Goal: Transaction & Acquisition: Purchase product/service

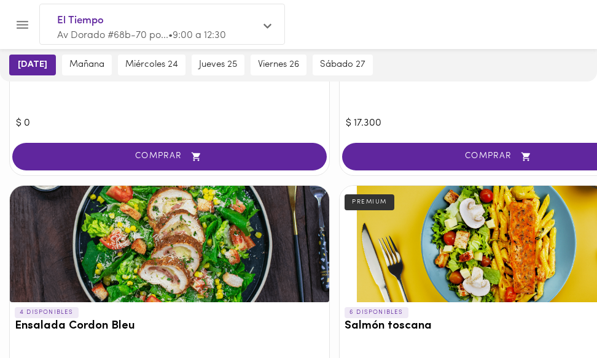
scroll to position [510, 0]
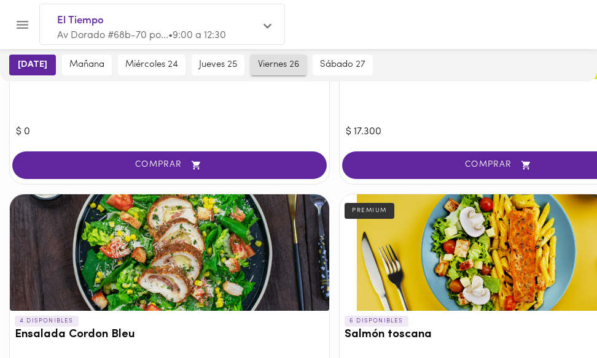
click at [261, 68] on span "viernes 26" at bounding box center [278, 65] width 41 height 11
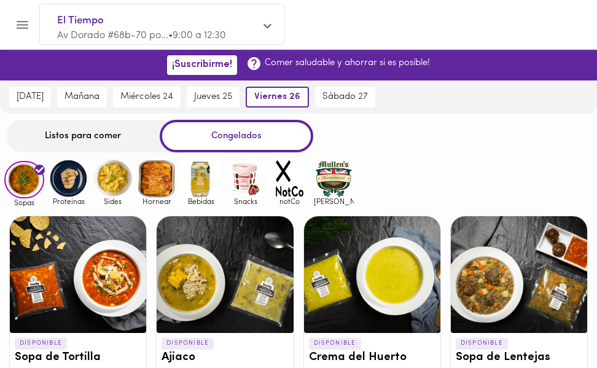
click at [101, 138] on div "Listos para comer" at bounding box center [82, 136] width 153 height 33
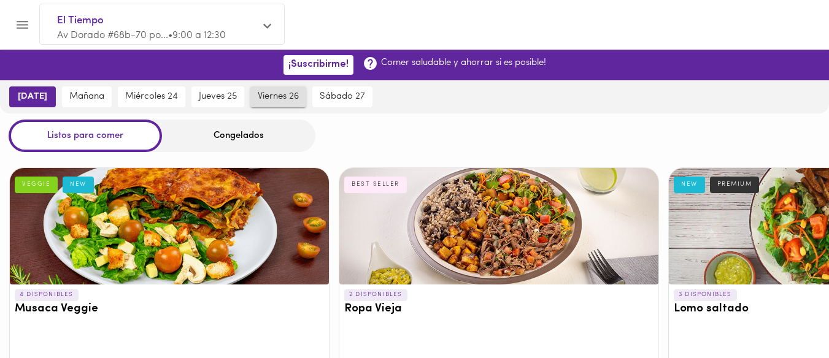
click at [266, 98] on span "viernes 26" at bounding box center [278, 96] width 41 height 11
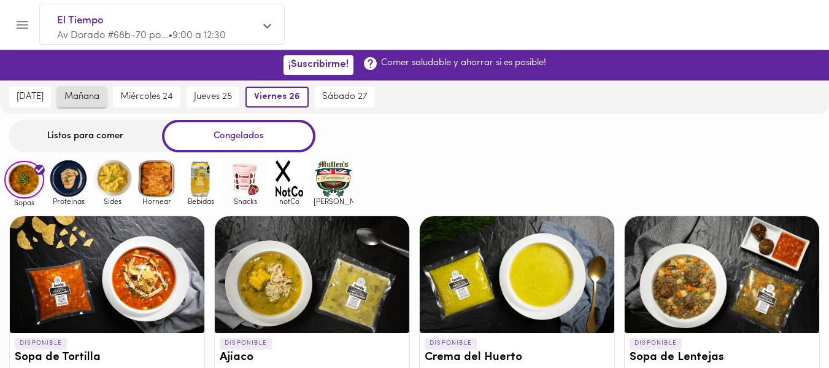
click at [74, 102] on span "mañana" at bounding box center [81, 96] width 35 height 11
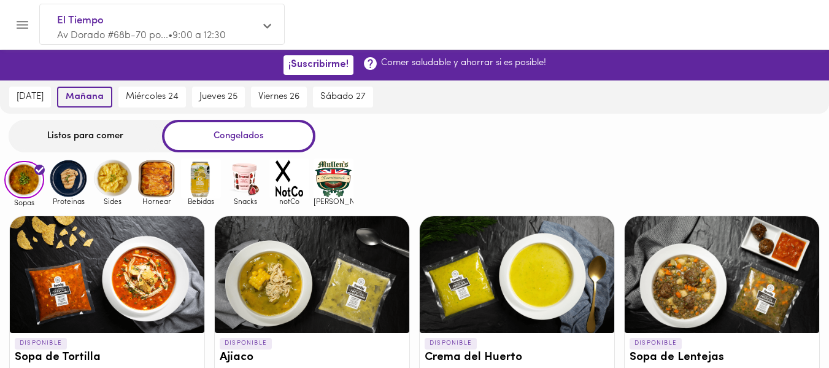
click at [101, 98] on button "mañana" at bounding box center [84, 97] width 55 height 21
click at [95, 140] on div "Listos para comer" at bounding box center [85, 136] width 153 height 33
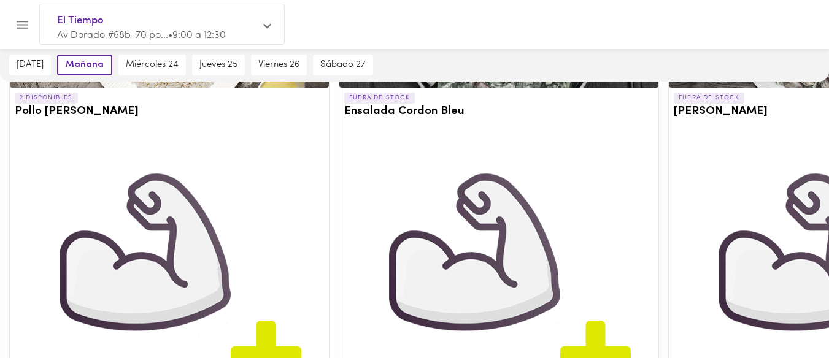
scroll to position [1967, 0]
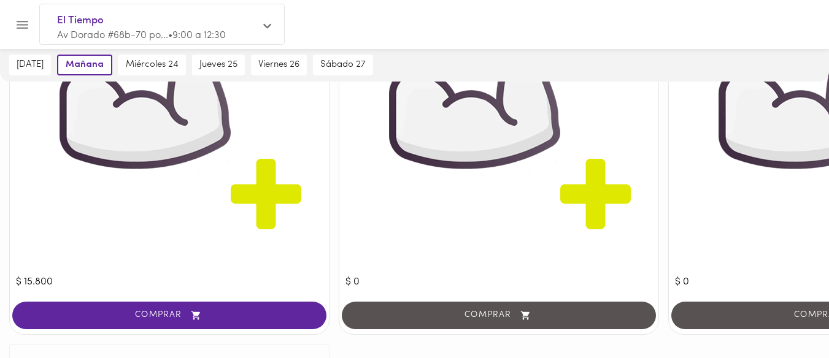
click at [147, 311] on span "COMPRAR" at bounding box center [170, 316] width 284 height 10
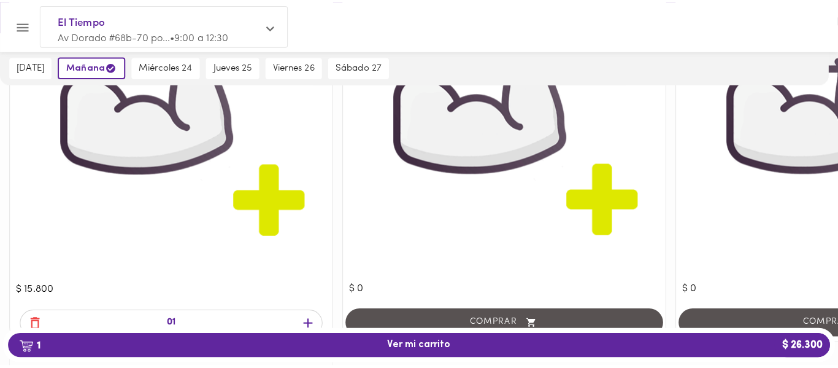
scroll to position [1968, 0]
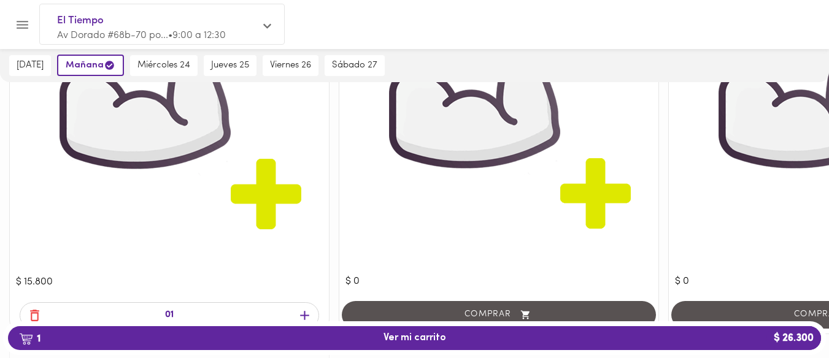
click at [389, 335] on span "1 Ver mi carrito $ 26.300" at bounding box center [415, 339] width 63 height 12
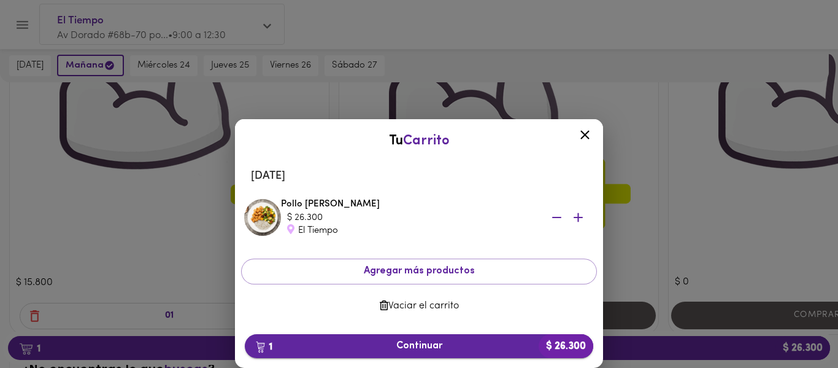
click at [396, 343] on span "1 Continuar $ 26.300" at bounding box center [419, 346] width 329 height 12
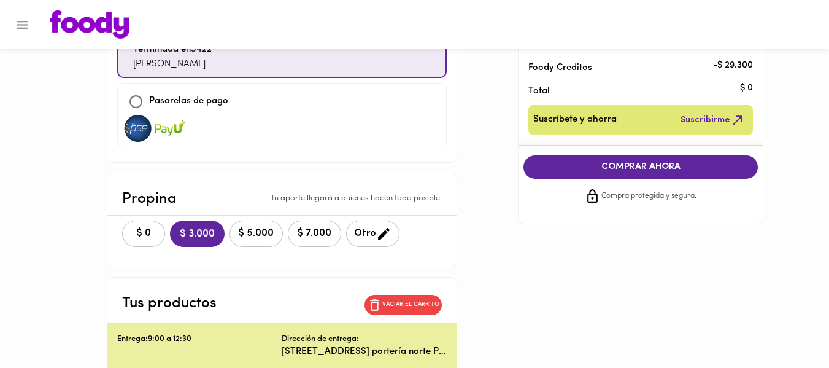
scroll to position [155, 0]
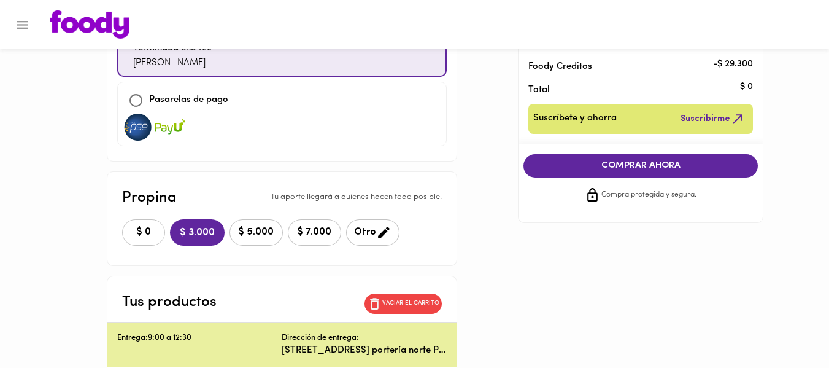
click at [149, 228] on span "$ 0" at bounding box center [143, 232] width 27 height 12
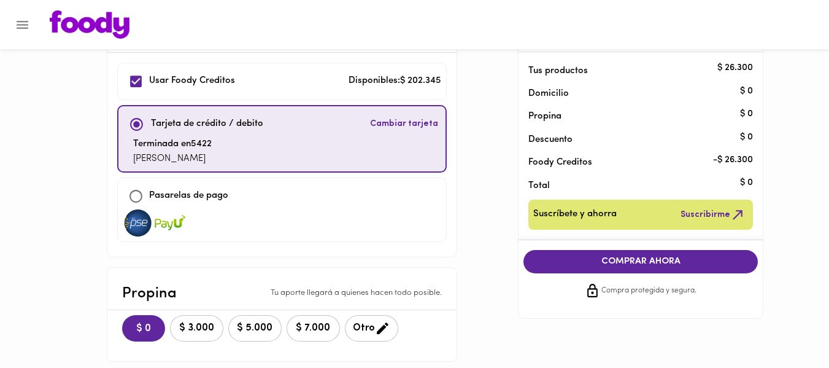
scroll to position [57, 0]
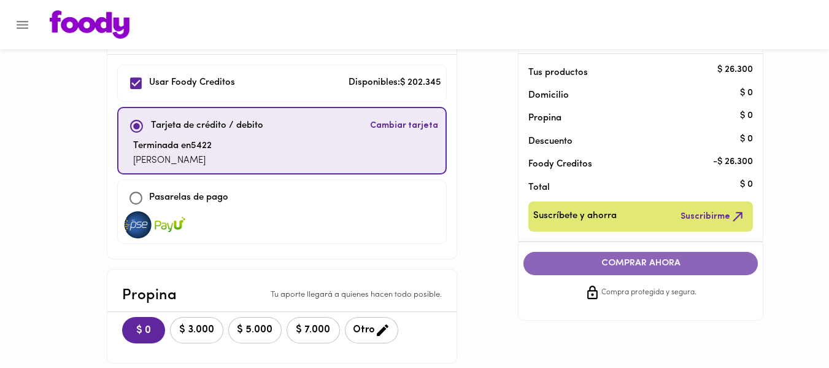
click at [646, 258] on span "COMPRAR AHORA" at bounding box center [641, 263] width 210 height 11
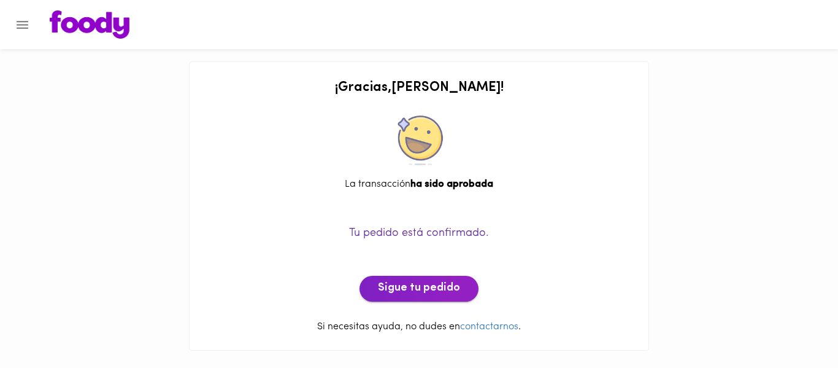
click at [422, 284] on span "Sigue tu pedido" at bounding box center [419, 289] width 82 height 14
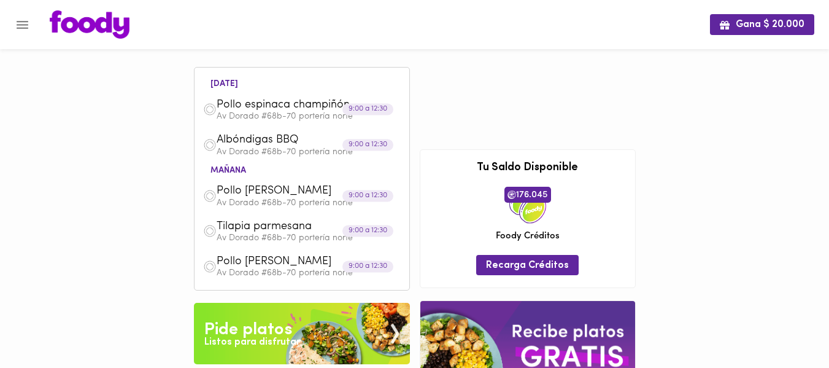
click at [333, 265] on span "Pollo [PERSON_NAME]" at bounding box center [287, 262] width 141 height 14
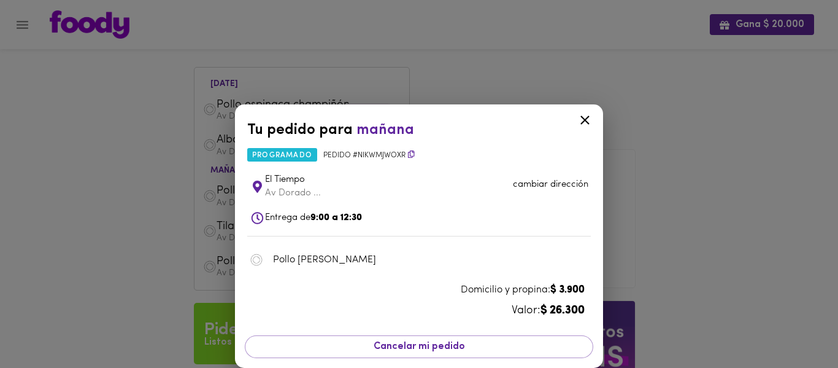
click at [421, 347] on span "Cancelar mi pedido" at bounding box center [419, 347] width 333 height 12
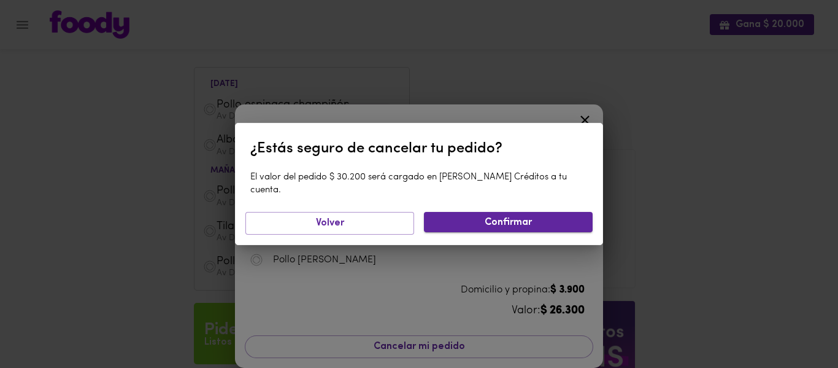
click at [495, 217] on span "Confirmar" at bounding box center [508, 223] width 149 height 12
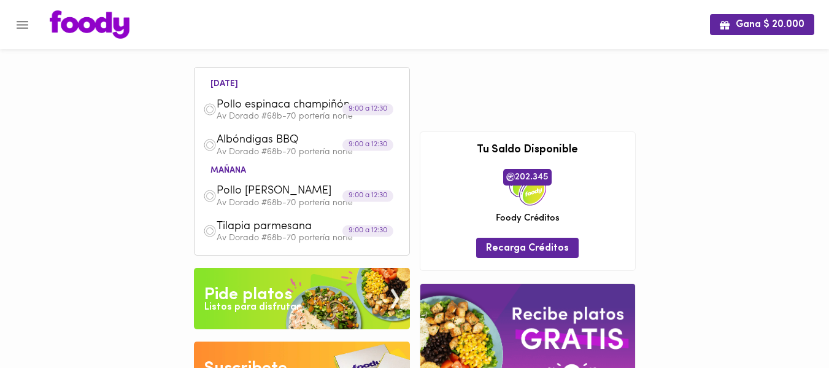
click at [23, 20] on icon "Menu" at bounding box center [22, 24] width 15 height 15
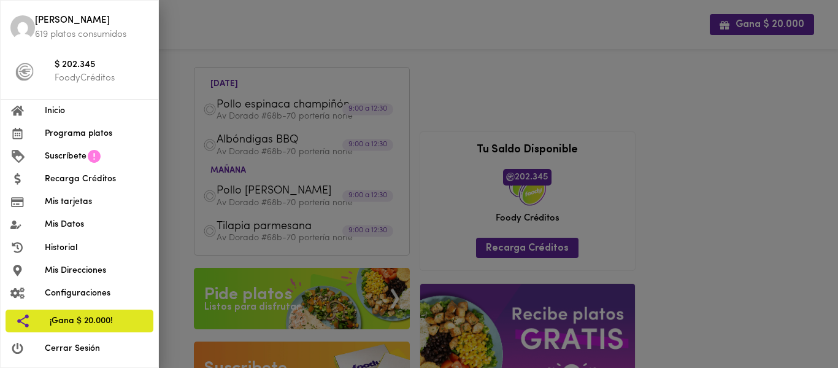
click at [92, 132] on span "Programa platos" at bounding box center [97, 133] width 104 height 13
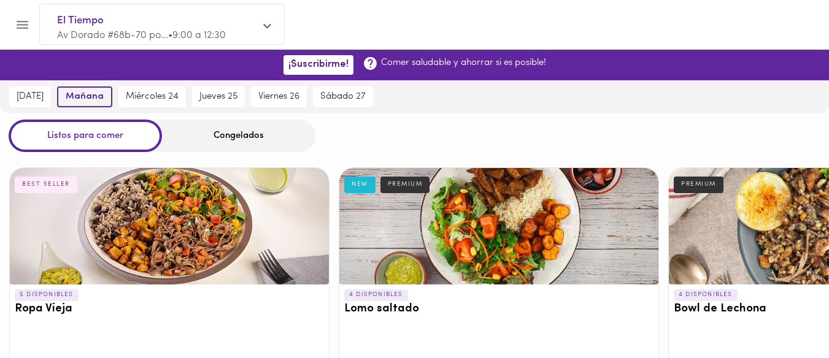
click at [92, 99] on span "mañana" at bounding box center [85, 96] width 38 height 11
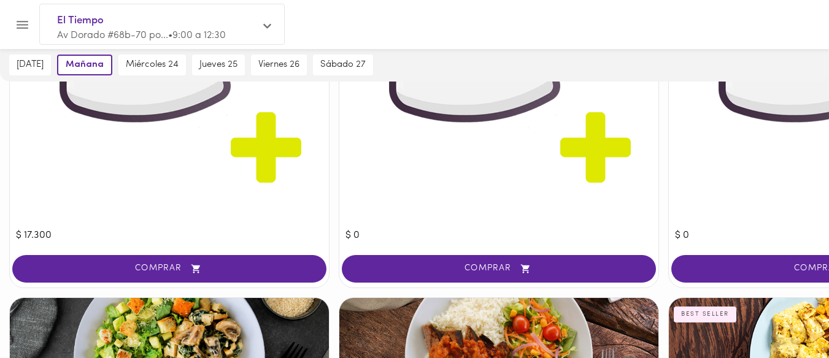
scroll to position [420, 0]
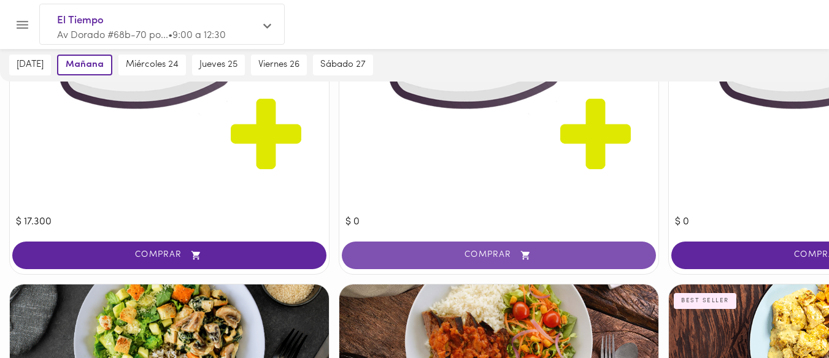
click at [487, 259] on span "COMPRAR" at bounding box center [499, 255] width 284 height 10
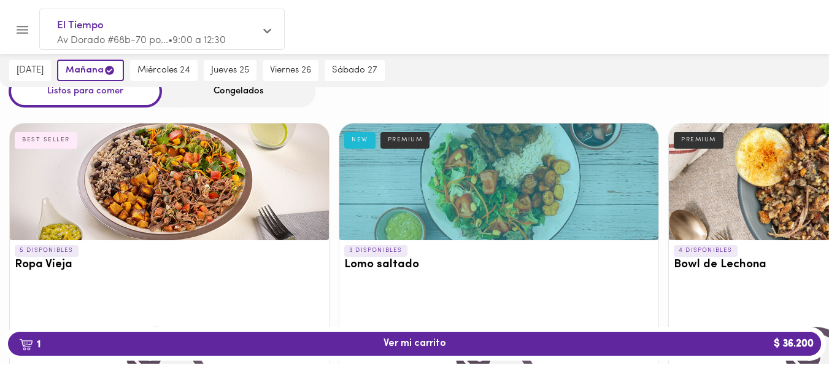
scroll to position [0, 0]
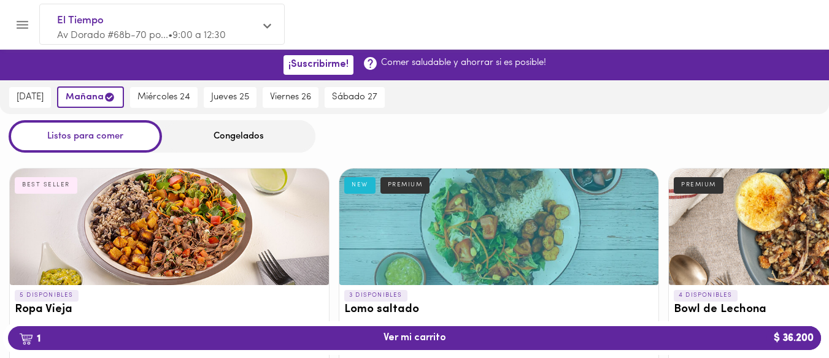
click at [224, 137] on div "Congelados" at bounding box center [238, 136] width 153 height 33
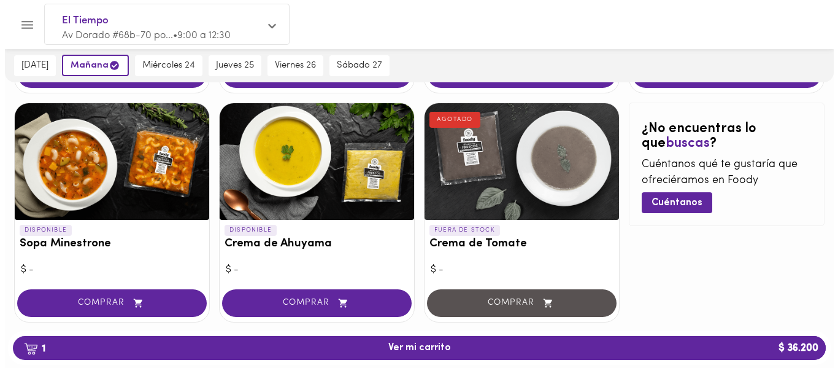
scroll to position [826, 0]
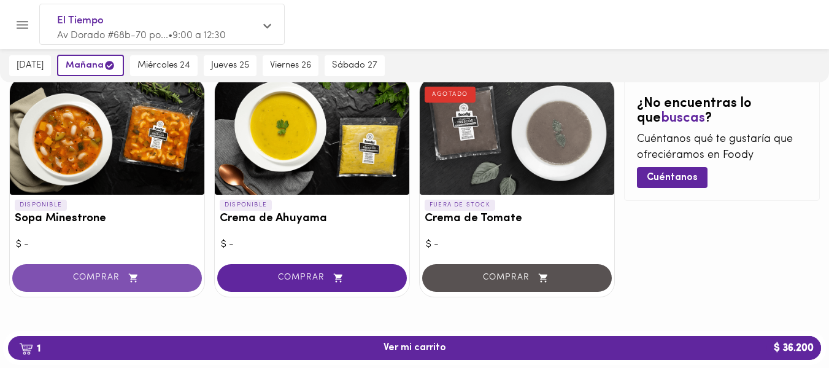
click at [87, 273] on span "COMPRAR" at bounding box center [107, 278] width 159 height 10
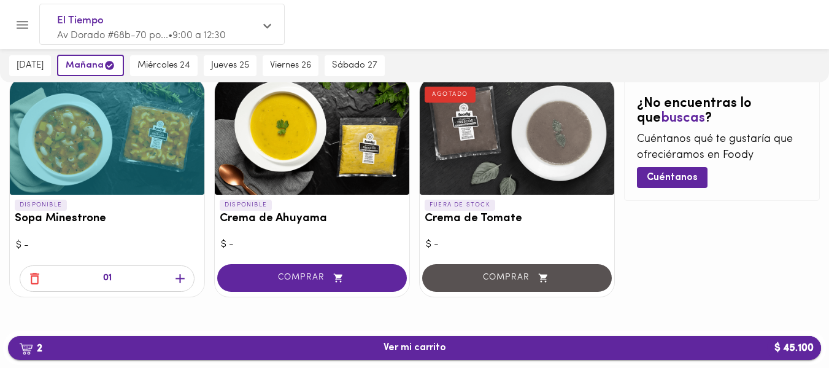
click at [364, 349] on span "2 Ver mi carrito $ 45.100" at bounding box center [415, 348] width 794 height 12
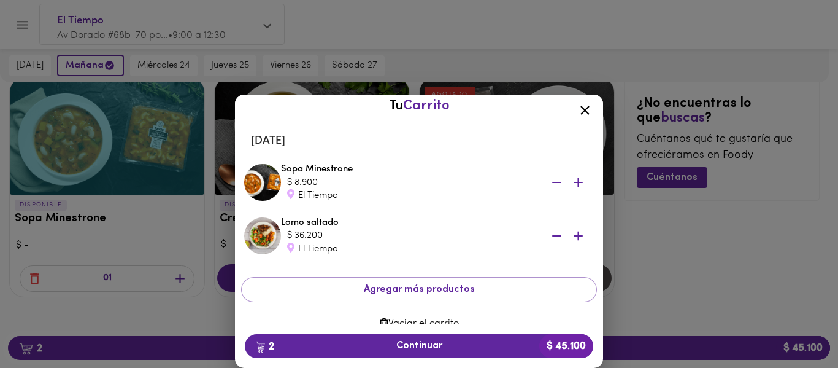
scroll to position [28, 0]
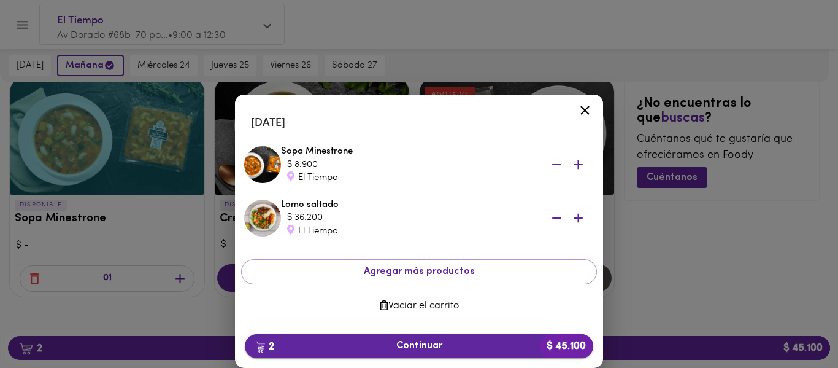
click at [386, 343] on span "2 Continuar $ 45.100" at bounding box center [419, 346] width 329 height 12
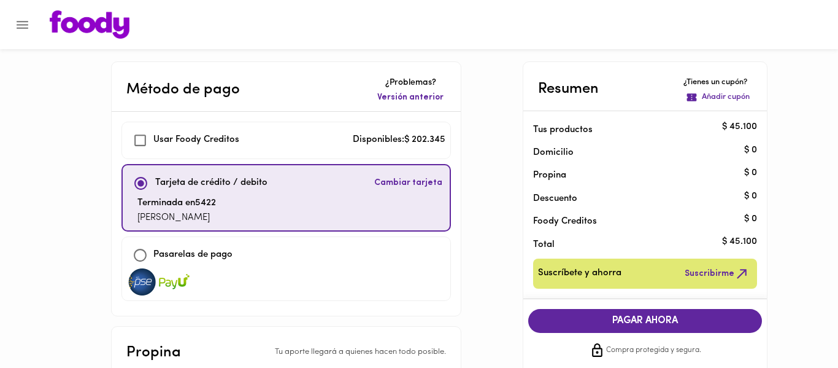
checkbox input "true"
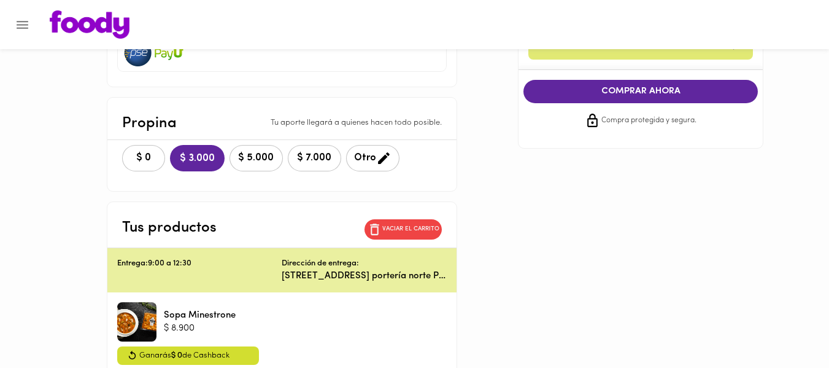
scroll to position [228, 0]
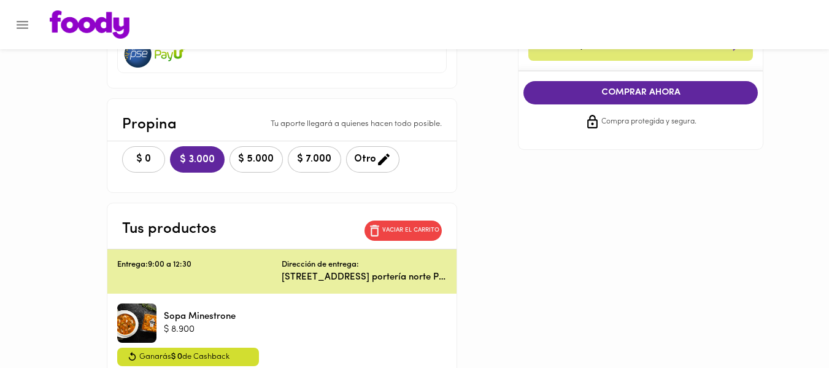
click at [157, 153] on span "$ 0" at bounding box center [143, 159] width 27 height 12
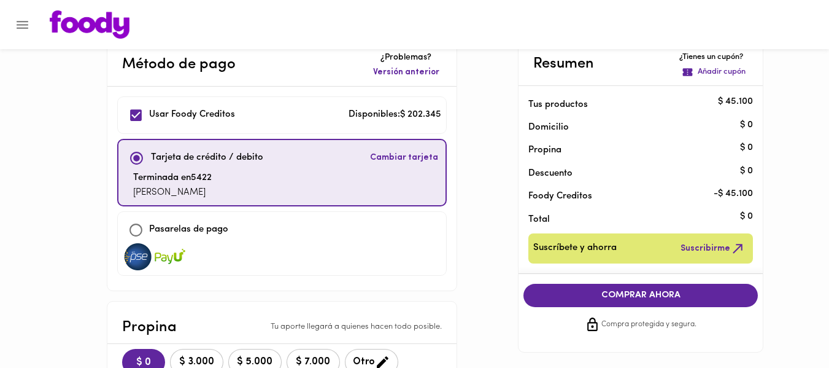
scroll to position [26, 0]
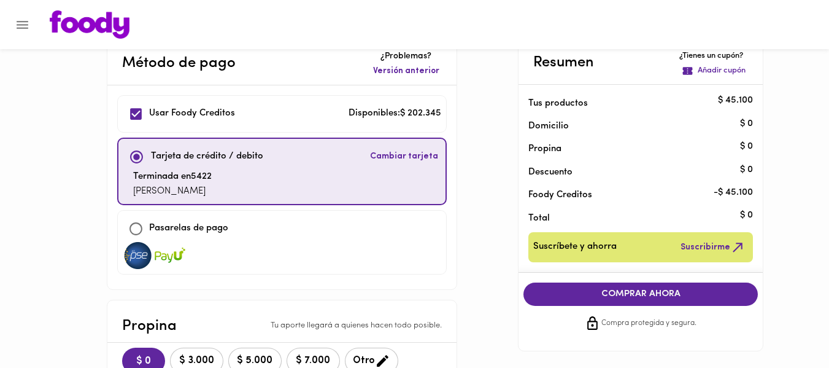
click at [620, 296] on span "COMPRAR AHORA" at bounding box center [641, 293] width 210 height 11
